Goal: Find specific page/section: Find specific page/section

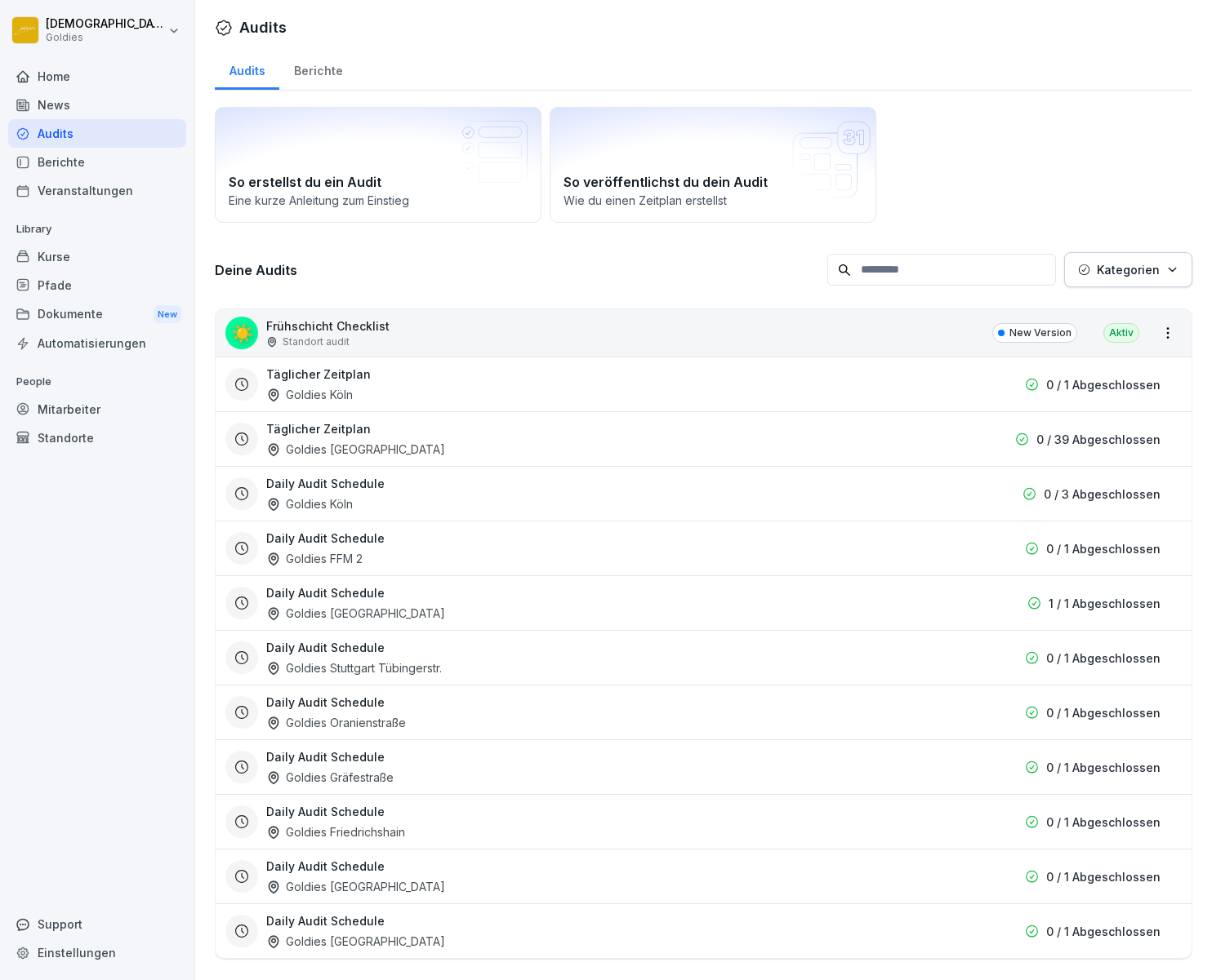
click at [65, 159] on div "Berichte" at bounding box center [97, 161] width 178 height 28
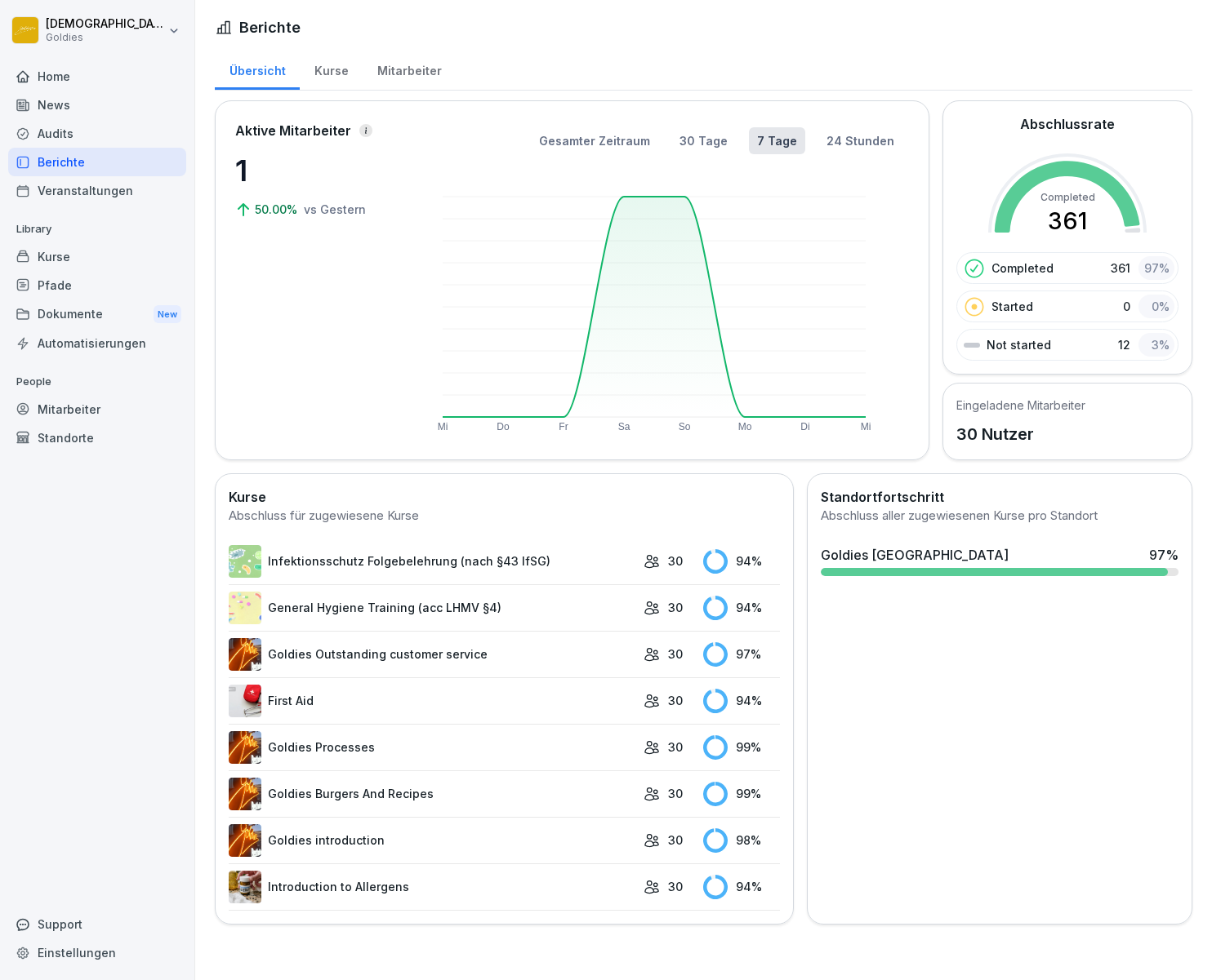
click at [80, 129] on div "Audits" at bounding box center [97, 133] width 178 height 28
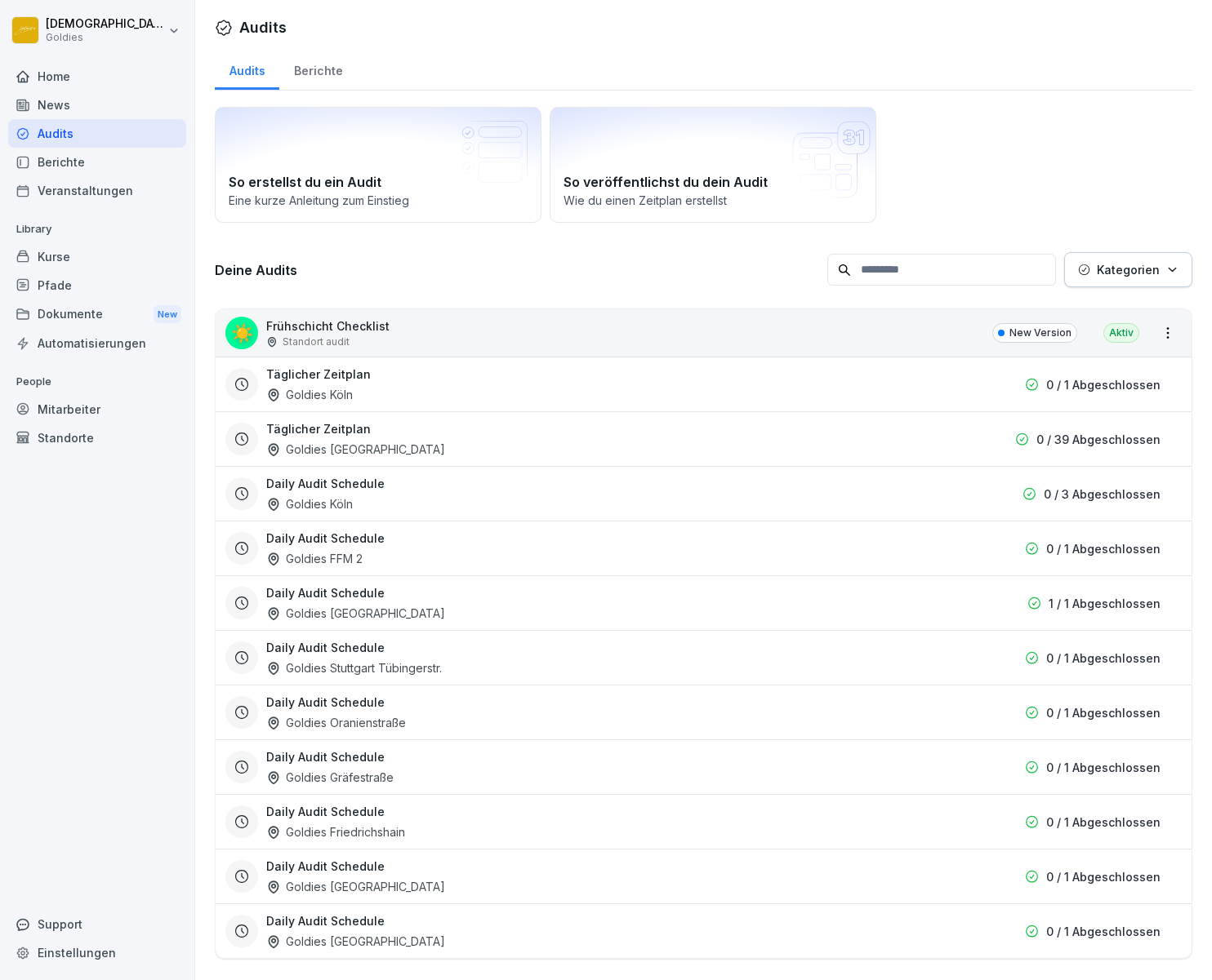
click at [331, 64] on div "Berichte" at bounding box center [318, 68] width 77 height 42
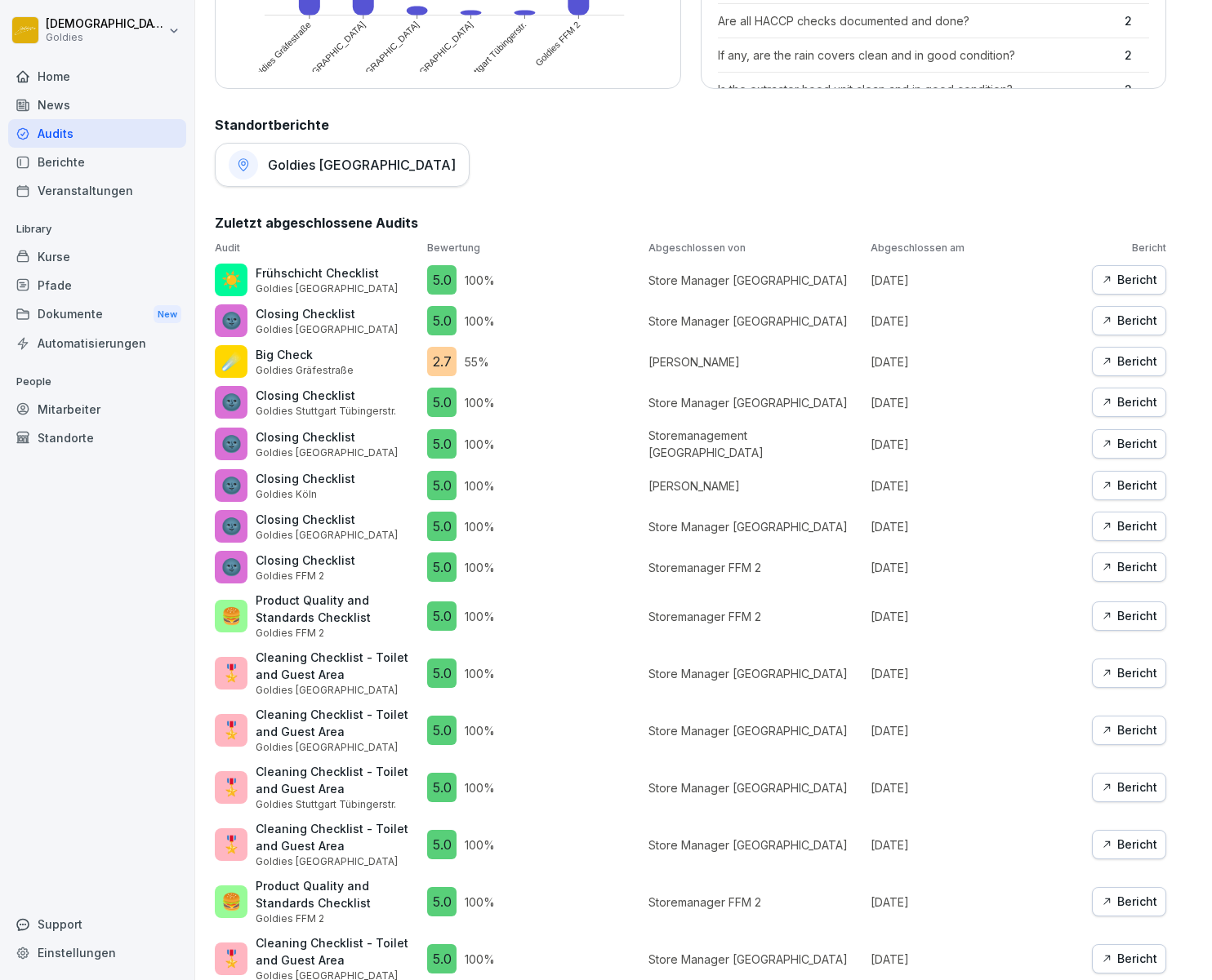
scroll to position [758, 0]
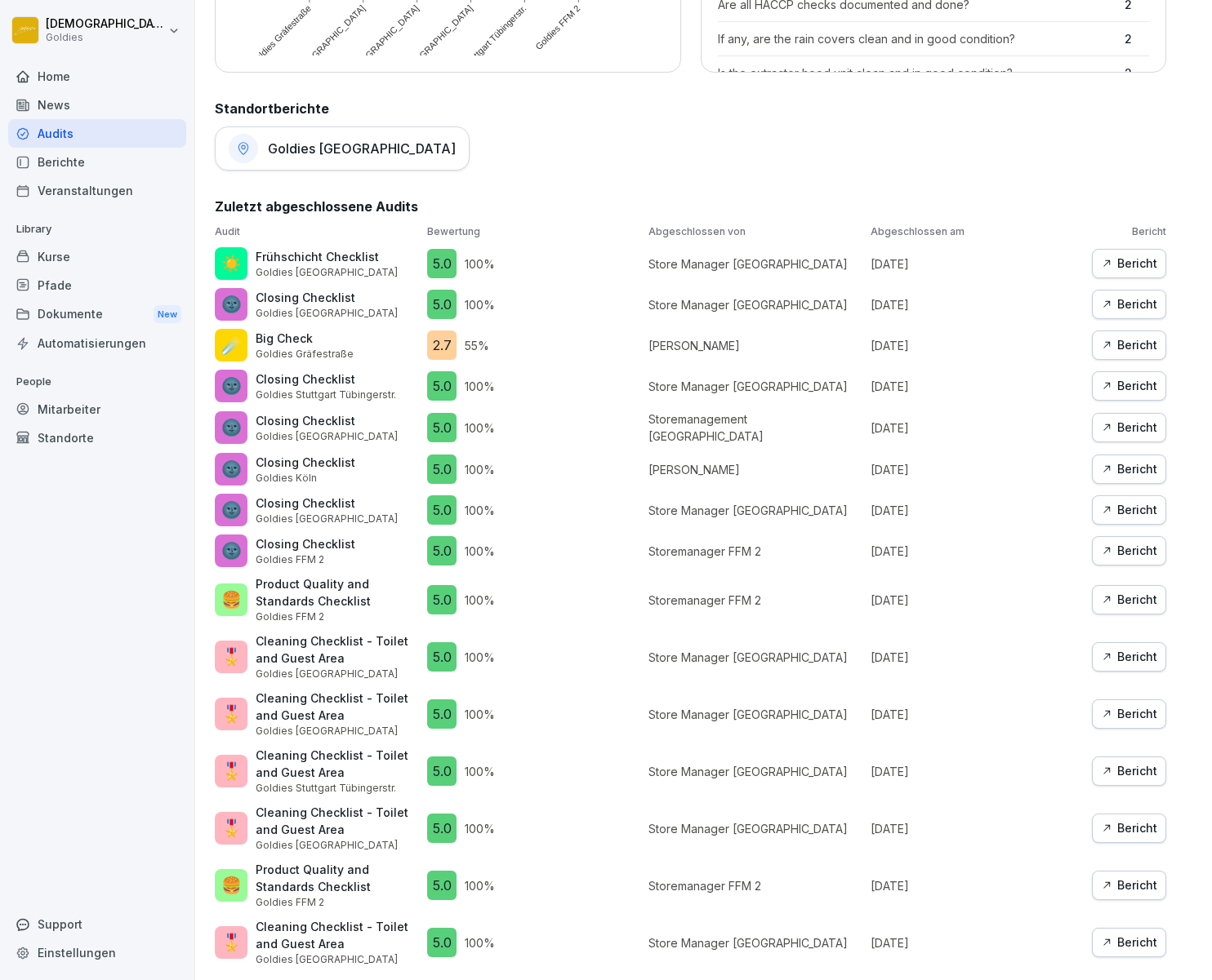
click at [1137, 336] on div "Bericht" at bounding box center [1129, 345] width 57 height 18
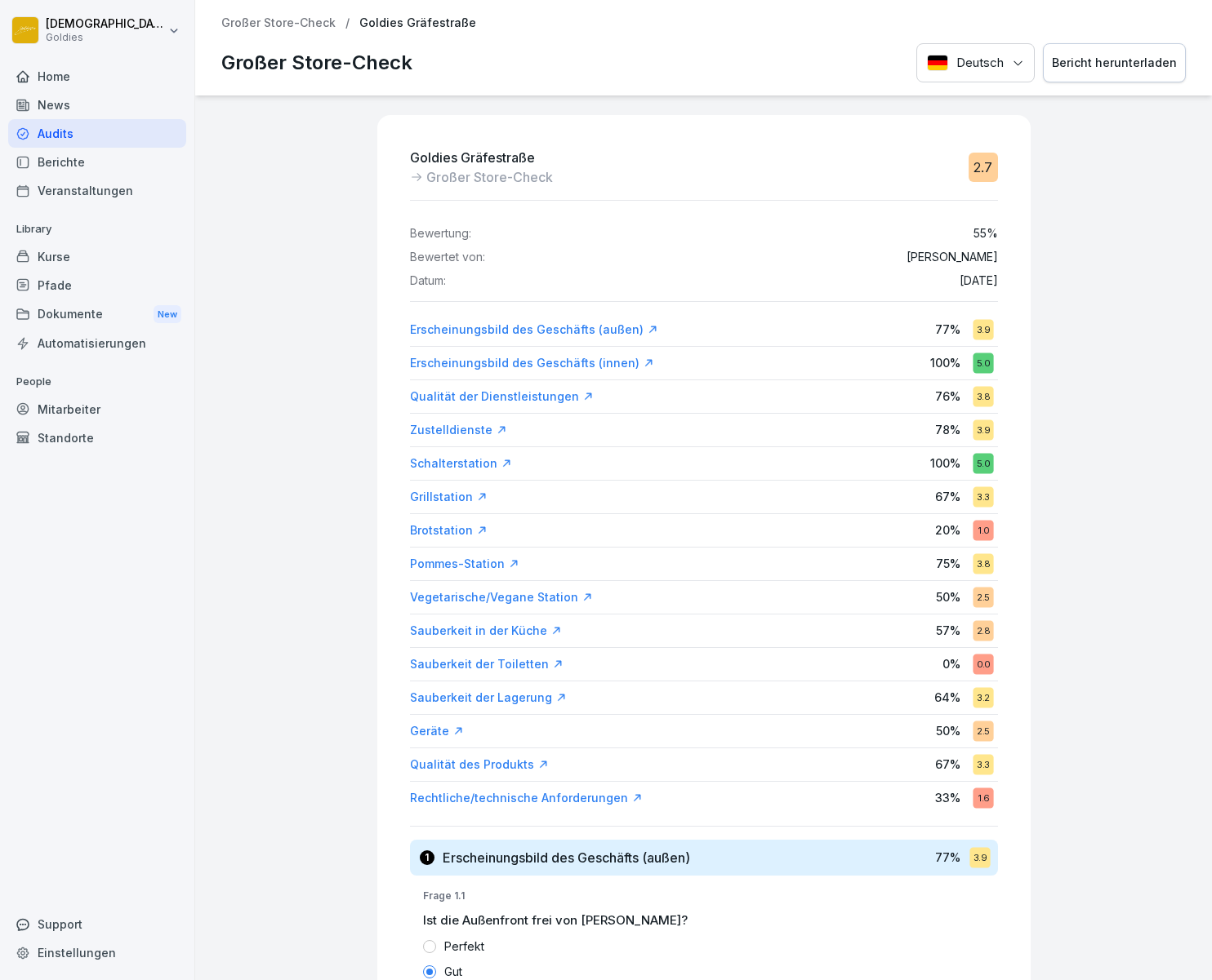
click at [939, 533] on p "20 %" at bounding box center [947, 531] width 25 height 18
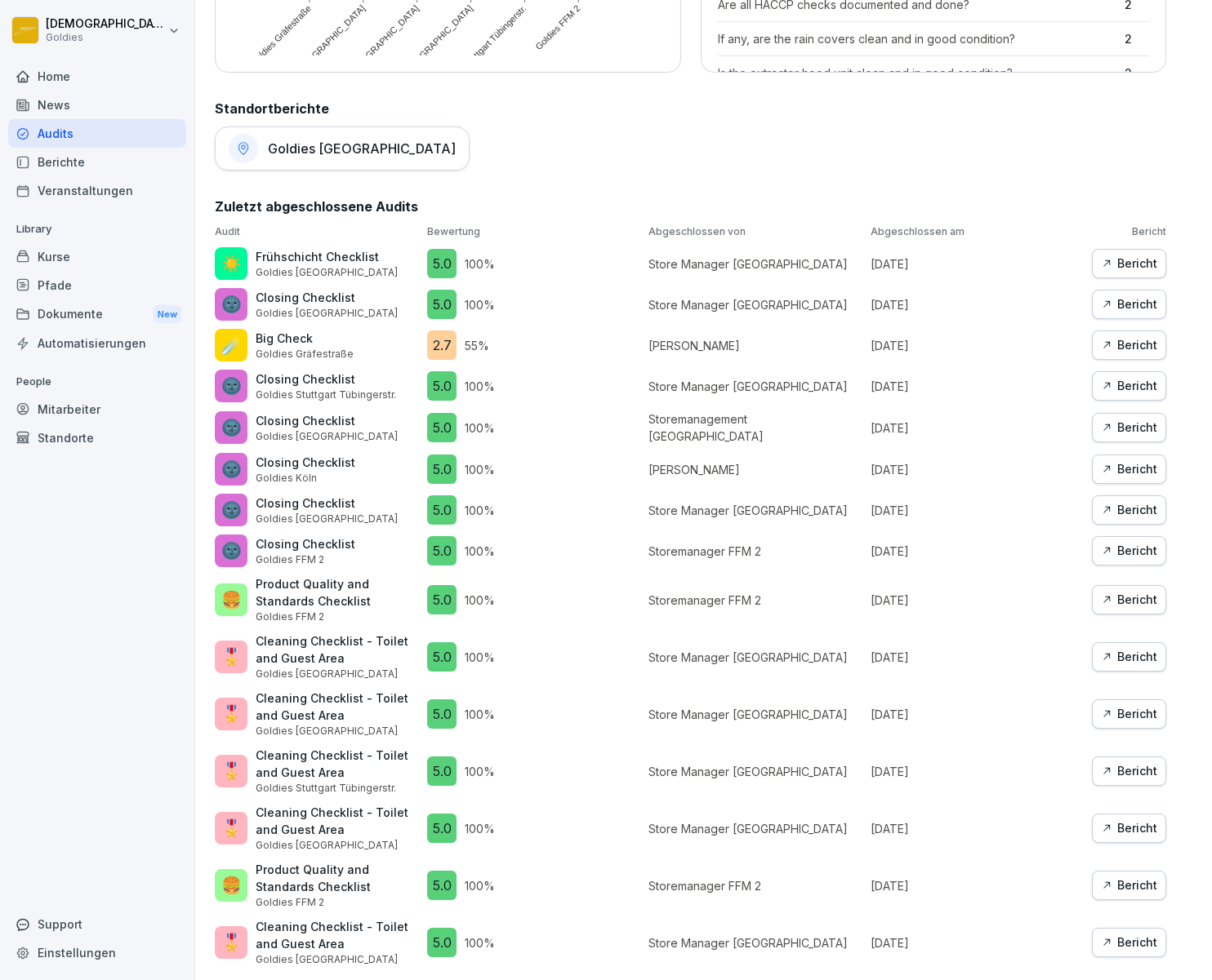
scroll to position [758, 0]
